Goal: Task Accomplishment & Management: Manage account settings

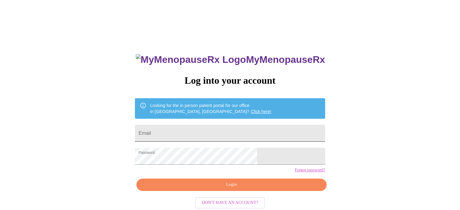
click at [240, 127] on input "Email" at bounding box center [230, 133] width 190 height 17
type input "[PERSON_NAME][EMAIL_ADDRESS][PERSON_NAME][DOMAIN_NAME]"
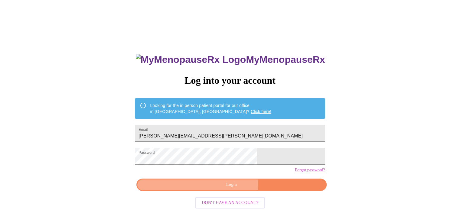
click at [218, 189] on span "Login" at bounding box center [231, 185] width 176 height 8
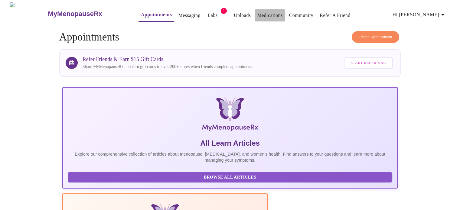
click at [259, 11] on link "Medications" at bounding box center [269, 15] width 25 height 8
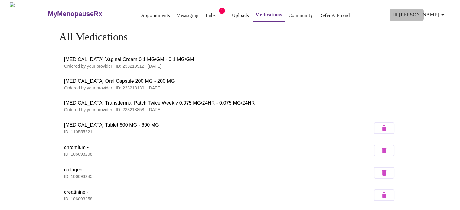
click at [430, 12] on span "Hi [PERSON_NAME]" at bounding box center [419, 15] width 54 height 8
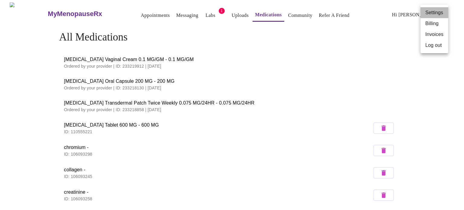
click at [435, 11] on li "Settings" at bounding box center [435, 12] width 28 height 11
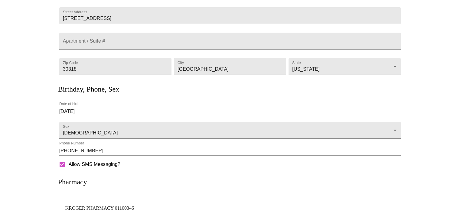
scroll to position [126, 0]
